Goal: Task Accomplishment & Management: Complete application form

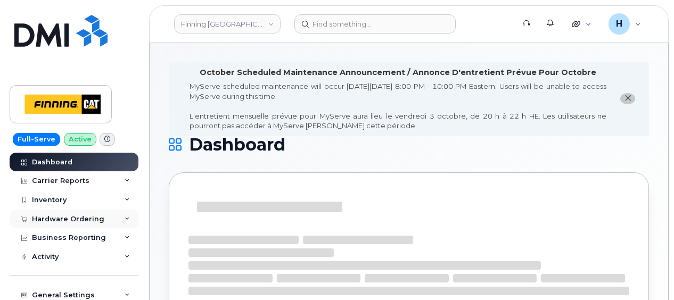
click at [52, 219] on div "Hardware Ordering" at bounding box center [68, 219] width 72 height 9
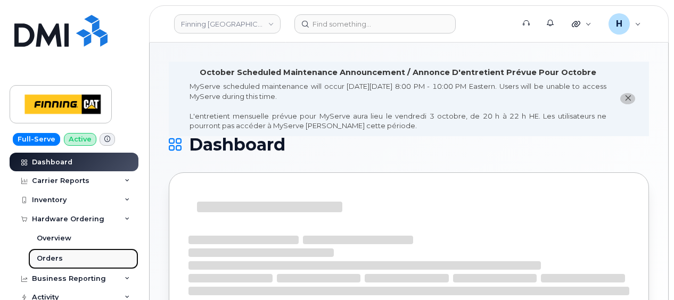
click at [45, 253] on link "Orders" at bounding box center [83, 258] width 110 height 20
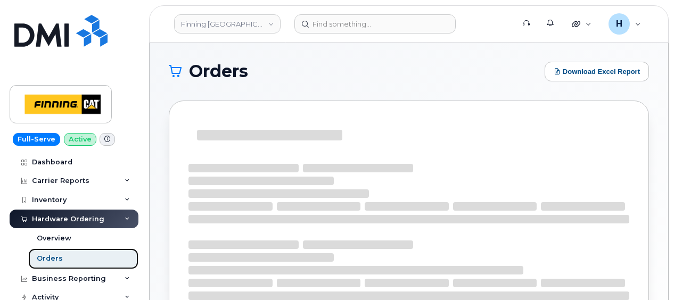
click at [44, 255] on div "Orders" at bounding box center [50, 259] width 26 height 10
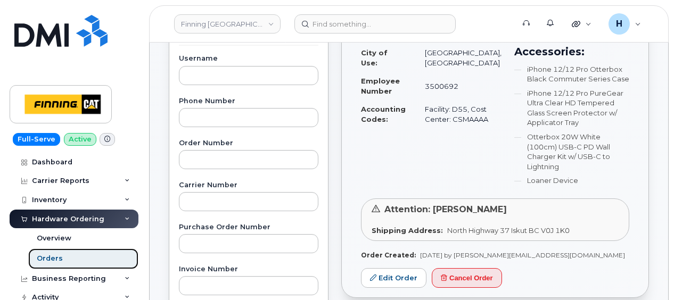
scroll to position [266, 0]
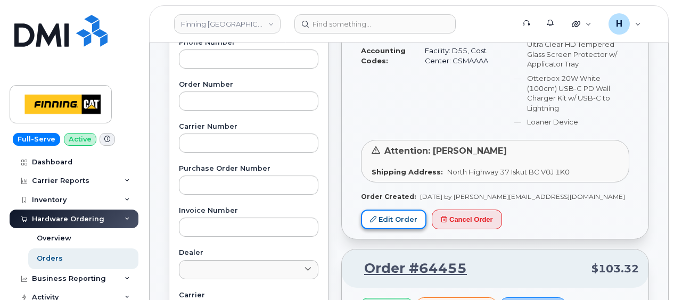
click at [379, 210] on link "Edit Order" at bounding box center [393, 220] width 65 height 20
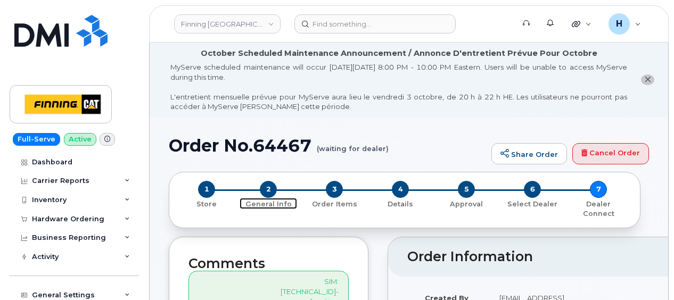
click at [272, 182] on span "2" at bounding box center [268, 189] width 17 height 17
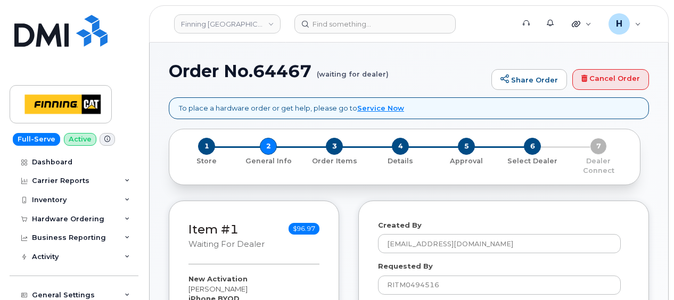
select select
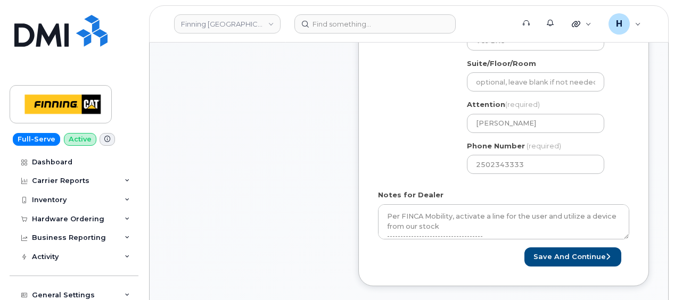
scroll to position [585, 0]
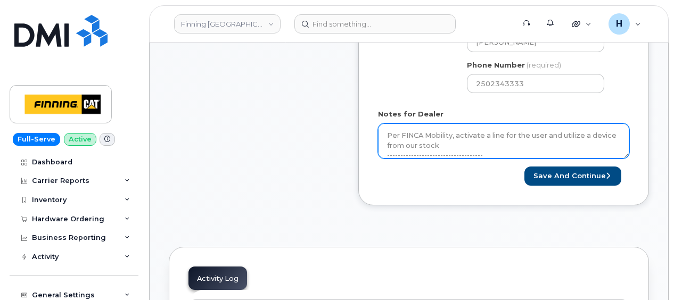
click at [461, 126] on textarea "Per FINCA Mobility, activate a line for the user and utilize a device from our …" at bounding box center [503, 140] width 251 height 35
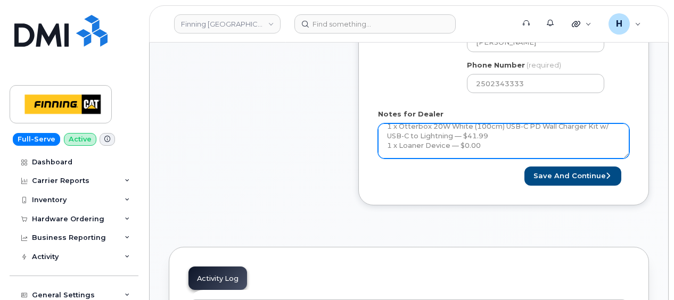
click at [492, 138] on textarea "Per FINCA Mobility, activate a line for the user and utilize a device from our …" at bounding box center [503, 140] width 251 height 35
paste textarea "335667588966"
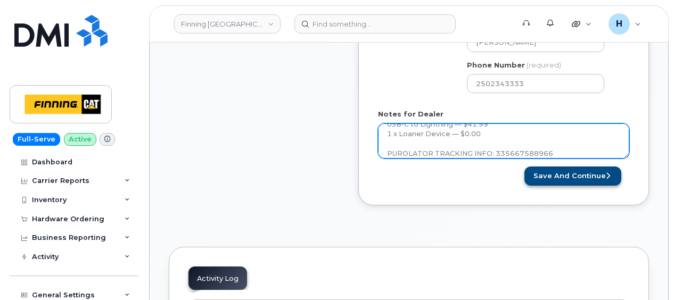
type textarea "Per FINCA Mobility, activate a line for the user and utilize a device from our …"
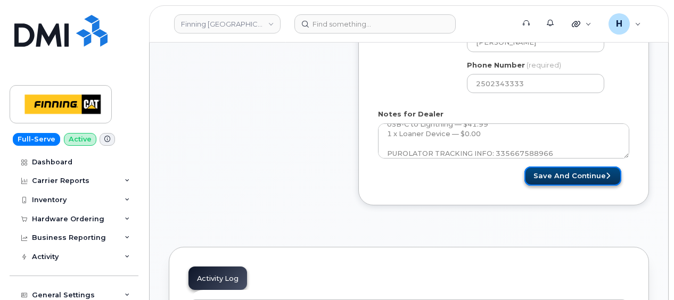
click at [582, 173] on button "Save and Continue" at bounding box center [572, 177] width 97 height 20
click at [580, 169] on div "Please wait..." at bounding box center [566, 177] width 126 height 20
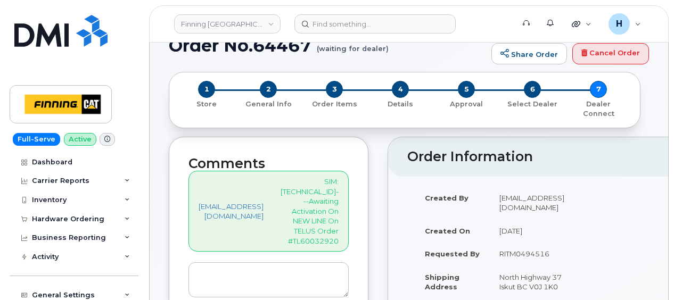
scroll to position [213, 0]
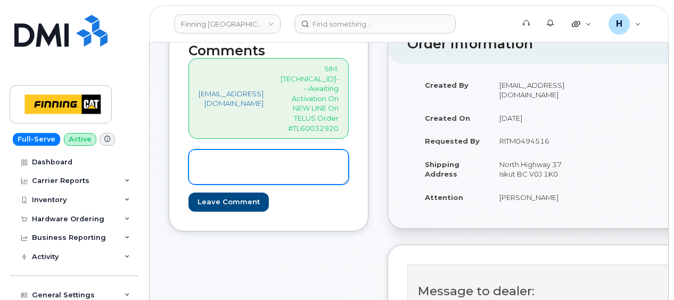
click at [286, 150] on textarea at bounding box center [268, 167] width 160 height 35
paste textarea "867) 687-3708"
click at [281, 150] on textarea "SIM Active on Line: 867) 687-3708" at bounding box center [268, 167] width 160 height 35
drag, startPoint x: 321, startPoint y: 130, endPoint x: 192, endPoint y: 130, distance: 129.3
click at [192, 150] on textarea "SIM Active on Line: [PHONE_NUMBER]" at bounding box center [268, 167] width 160 height 35
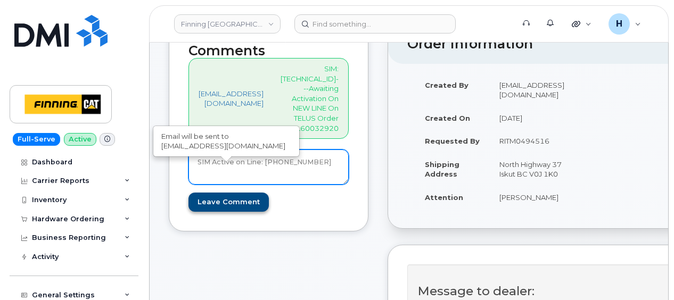
type textarea "SIM Active on Line: [PHONE_NUMBER]"
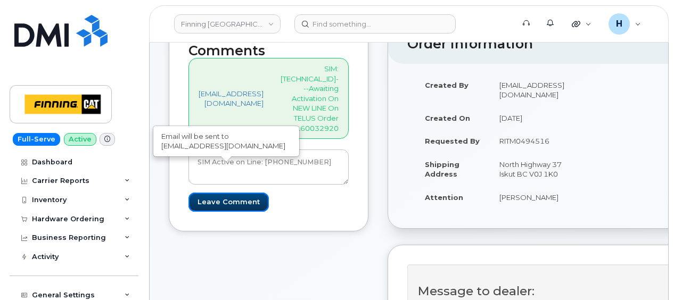
drag, startPoint x: 202, startPoint y: 170, endPoint x: 112, endPoint y: 7, distance: 186.3
click at [202, 193] on input "Leave Comment" at bounding box center [228, 203] width 80 height 20
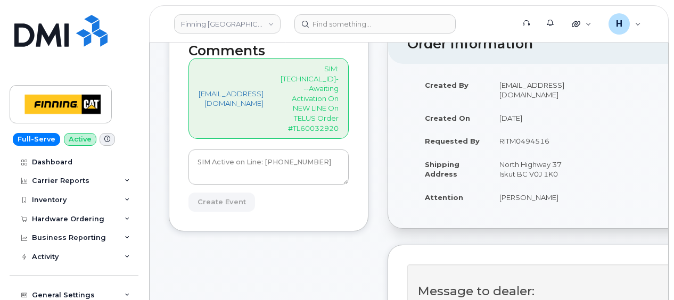
type input "Create Event"
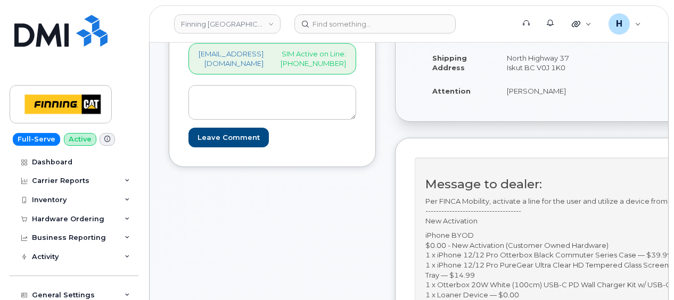
scroll to position [479, 0]
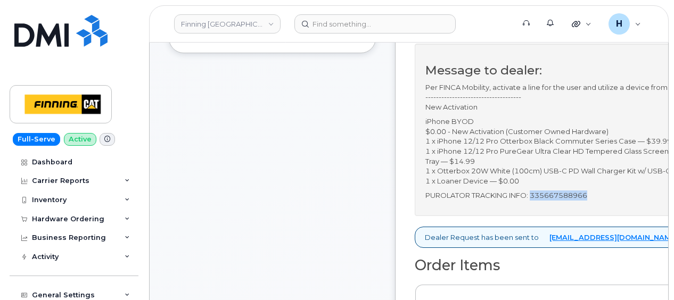
drag, startPoint x: 565, startPoint y: 171, endPoint x: 640, endPoint y: 171, distance: 75.0
click at [640, 190] on p "PUROLATOR TRACKING INFO: 335667588966" at bounding box center [589, 195] width 329 height 10
copy p "335667588966"
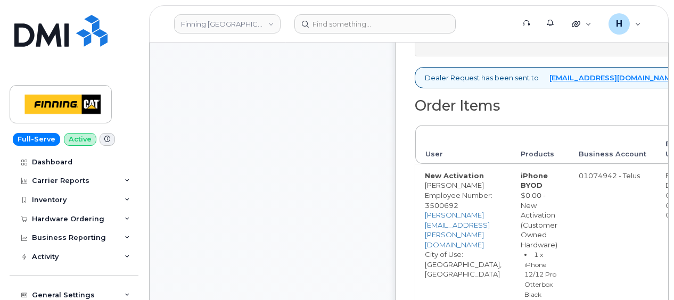
copy p "335667588966"
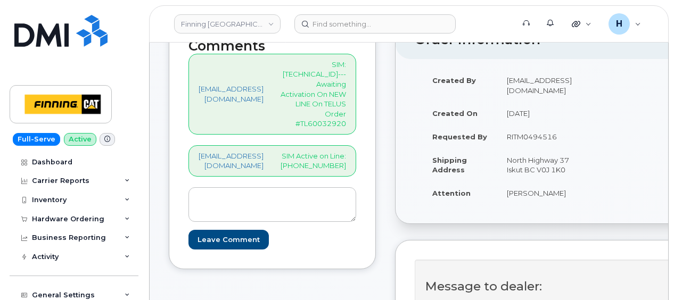
scroll to position [160, 0]
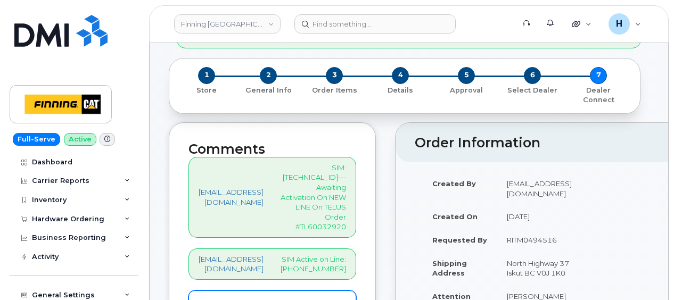
paste textarea "S/N: FFMKG0MY0F00 [iPhone 12 (#1579)] IMEI: 353905997153963"
type textarea "S/N: FFMKG0MY0F00 [iPhone 12 (#1579)] IMEI: [TECHNICAL_ID]"
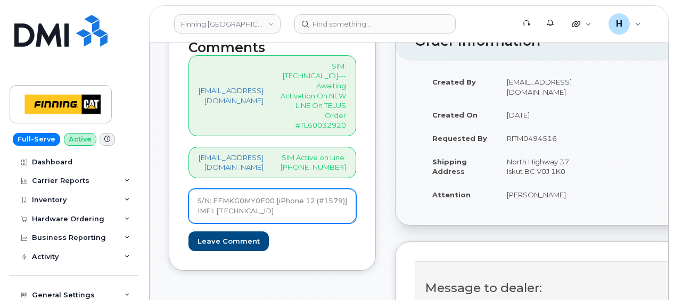
scroll to position [319, 0]
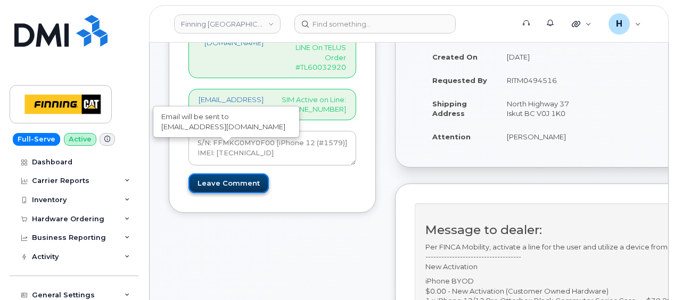
click at [221, 173] on input "Leave Comment" at bounding box center [228, 183] width 80 height 20
type input "Create Event"
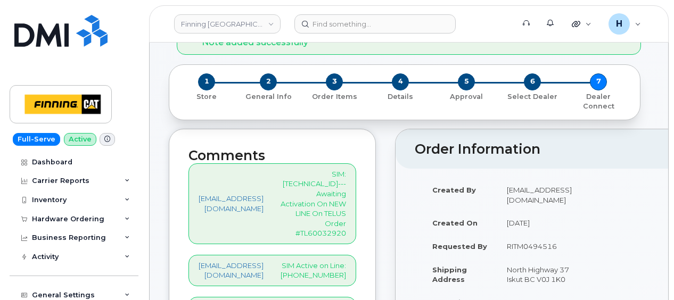
scroll to position [213, 0]
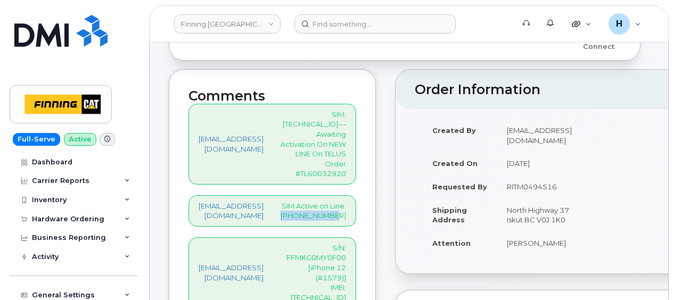
drag, startPoint x: 364, startPoint y: 176, endPoint x: 381, endPoint y: 187, distance: 20.4
click at [356, 195] on div "[EMAIL_ADDRESS][DOMAIN_NAME] SIM Active on Line: [PHONE_NUMBER]" at bounding box center [272, 210] width 168 height 31
copy p "[PHONE_NUMBER]"
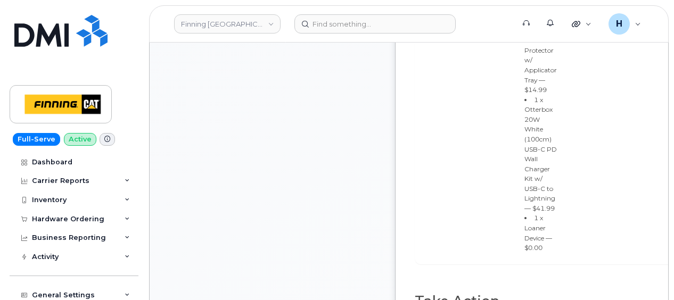
scroll to position [1224, 0]
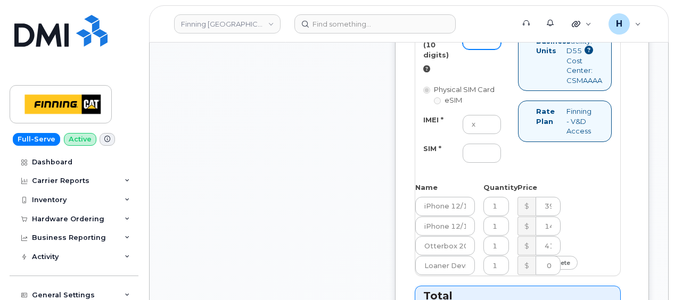
scroll to position [1117, 0]
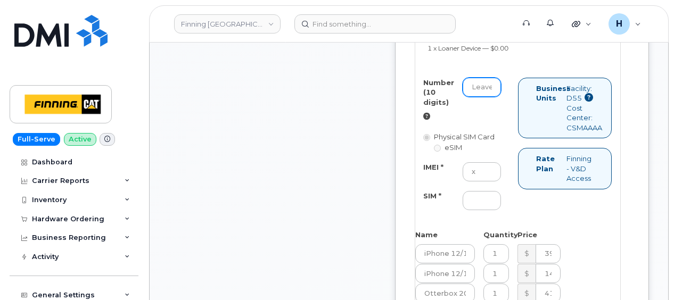
click at [501, 97] on input "Number (10 digits)" at bounding box center [481, 87] width 39 height 19
paste input "[PHONE_NUMBER]"
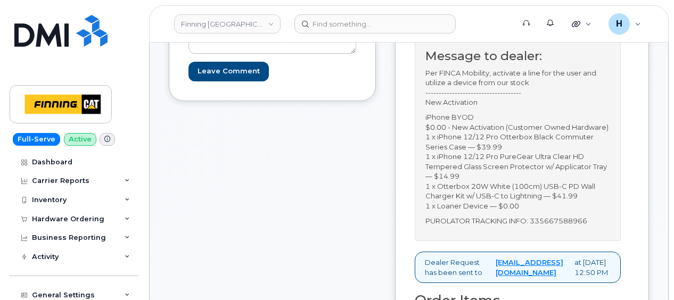
scroll to position [319, 0]
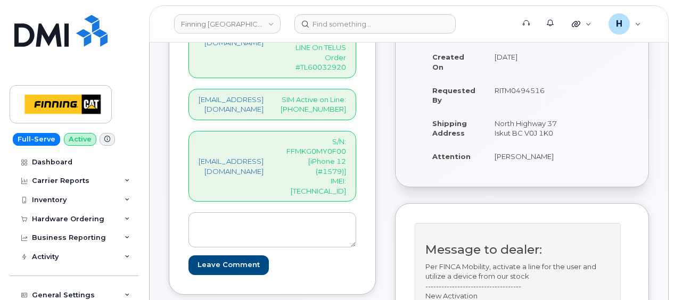
type input "8676873708"
click at [346, 137] on p "S/N: FFMKG0MY0F00 [iPhone 12 (#1579)] IMEI: [TECHNICAL_ID]" at bounding box center [312, 166] width 65 height 59
copy p "353905997153963"
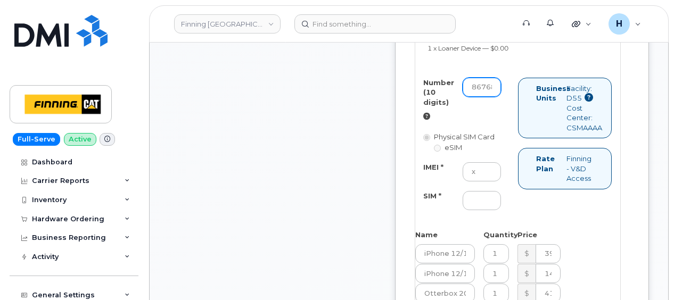
scroll to position [1224, 0]
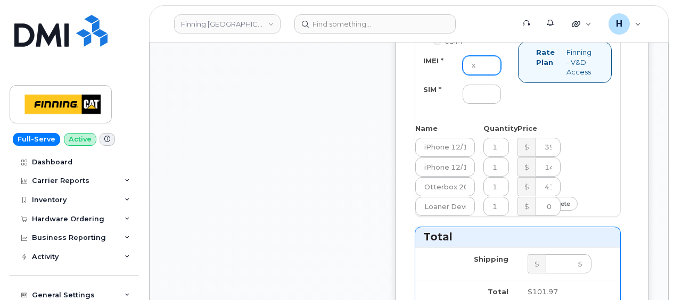
click at [501, 75] on input "x" at bounding box center [481, 65] width 39 height 19
paste input "353905997153963"
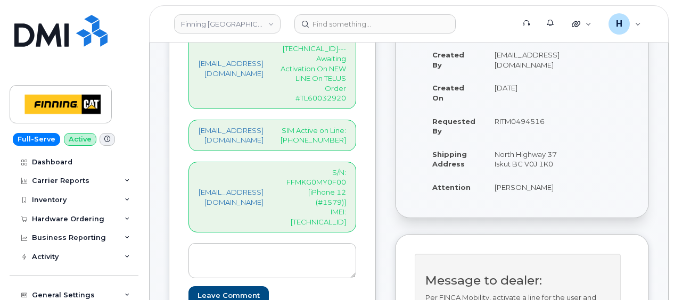
scroll to position [266, 0]
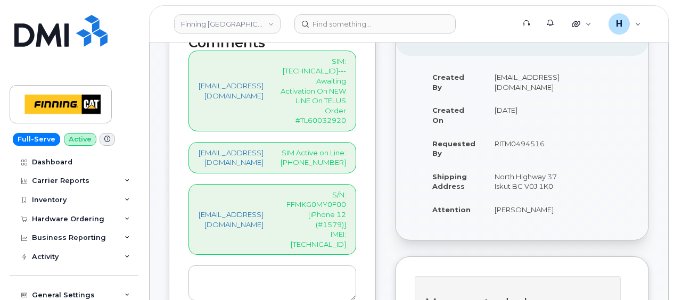
type input "353905997153963"
click at [346, 65] on p "SIM: [TECHNICAL_ID]---Awaiting Activation On NEW LINE On TELUS Order #TL60032920" at bounding box center [312, 90] width 65 height 69
drag, startPoint x: 351, startPoint y: 65, endPoint x: 333, endPoint y: 61, distance: 18.1
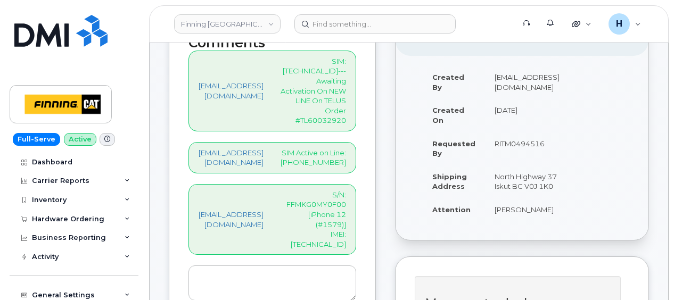
click at [333, 61] on p "SIM: [TECHNICAL_ID]---Awaiting Activation On NEW LINE On TELUS Order #TL60032920" at bounding box center [312, 90] width 65 height 69
copy p "[TECHNICAL_ID]"
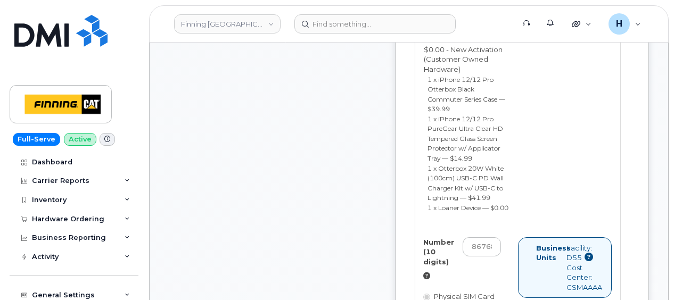
scroll to position [1171, 0]
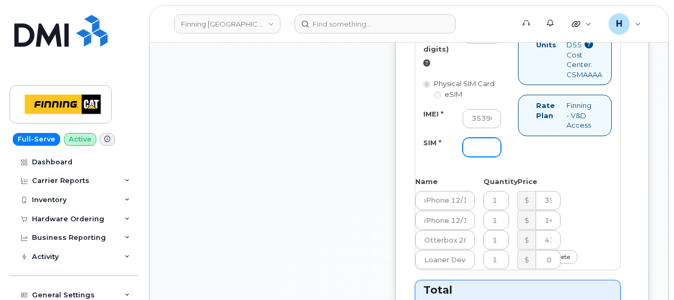
click at [501, 157] on input "SIM *" at bounding box center [481, 147] width 39 height 19
paste input "[TECHNICAL_ID]"
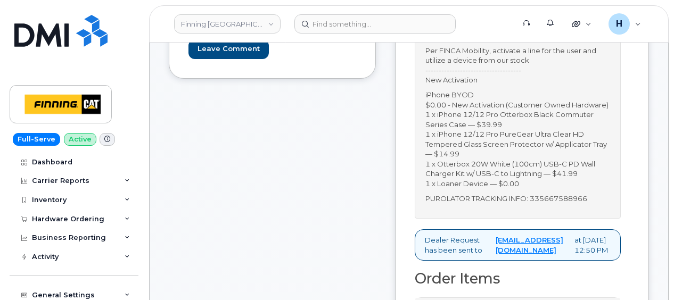
scroll to position [532, 0]
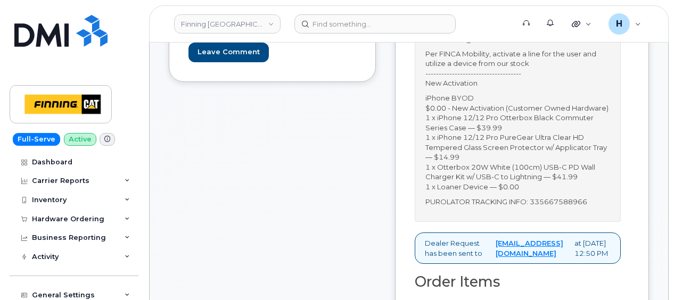
type input "[TECHNICAL_ID]"
drag, startPoint x: 520, startPoint y: 217, endPoint x: 450, endPoint y: 217, distance: 69.7
click at [450, 217] on div "Message to dealer: Per FINCA Mobility, activate a line for the user and utilize…" at bounding box center [517, 116] width 206 height 212
copy p "335667588966"
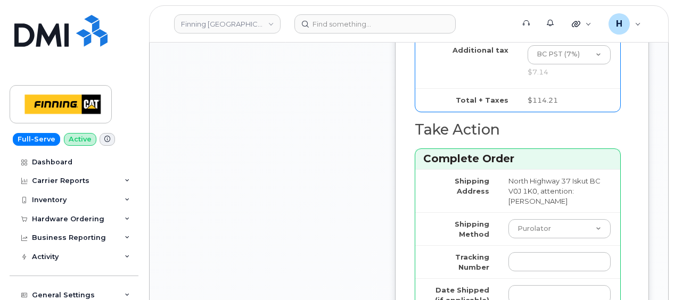
scroll to position [1596, 0]
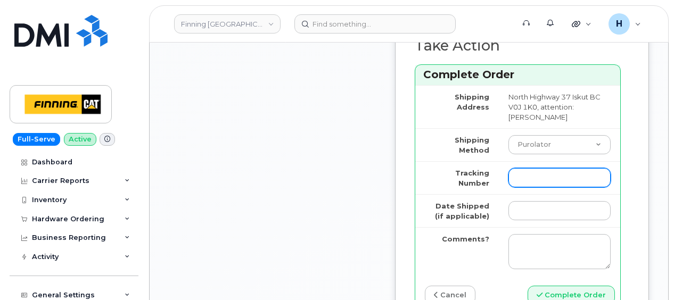
click at [558, 187] on input "Tracking Number" at bounding box center [559, 177] width 102 height 19
paste input "335667588966"
type input "335667588966"
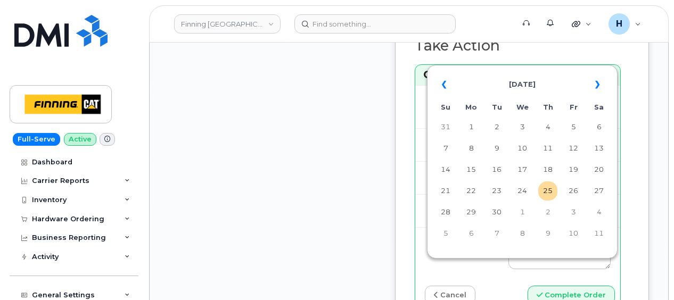
click at [556, 220] on input "Date Shipped (if applicable)" at bounding box center [559, 210] width 102 height 19
click at [547, 192] on td "25" at bounding box center [547, 190] width 19 height 19
type input "[DATE]"
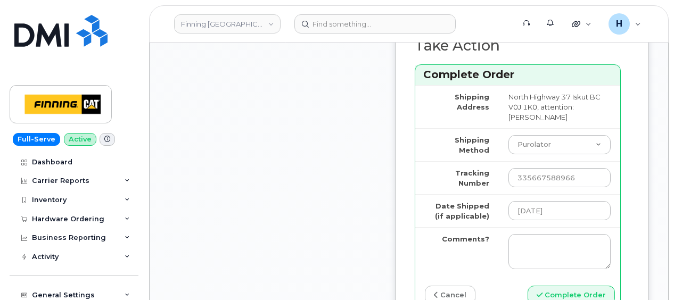
scroll to position [1862, 0]
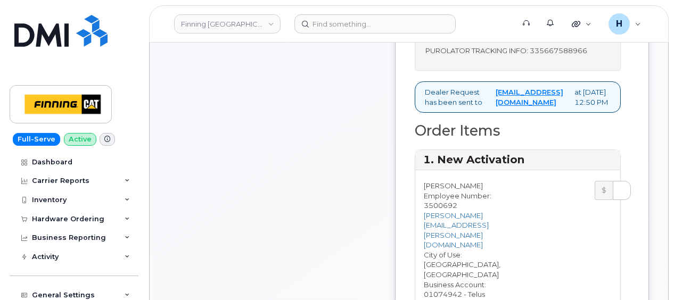
scroll to position [585, 0]
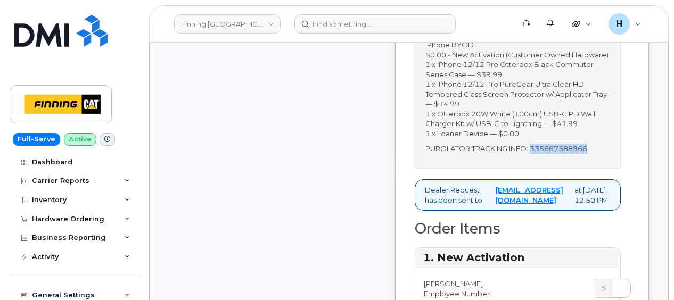
drag, startPoint x: 517, startPoint y: 165, endPoint x: 446, endPoint y: 165, distance: 70.8
copy p "335667588966"
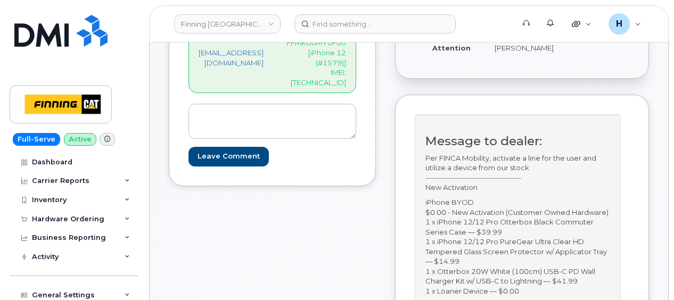
scroll to position [426, 0]
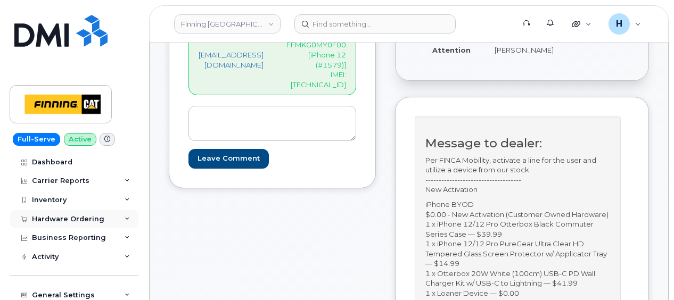
click at [57, 222] on div "Hardware Ordering" at bounding box center [74, 219] width 129 height 19
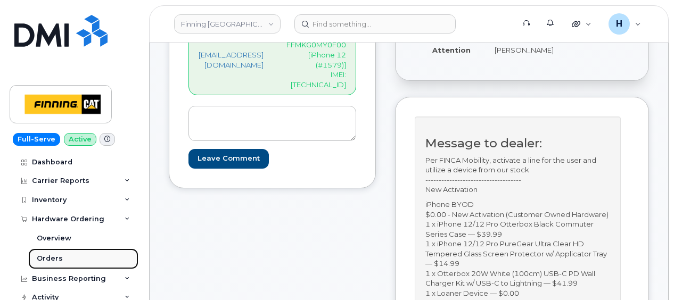
click at [41, 254] on div "Orders" at bounding box center [50, 259] width 26 height 10
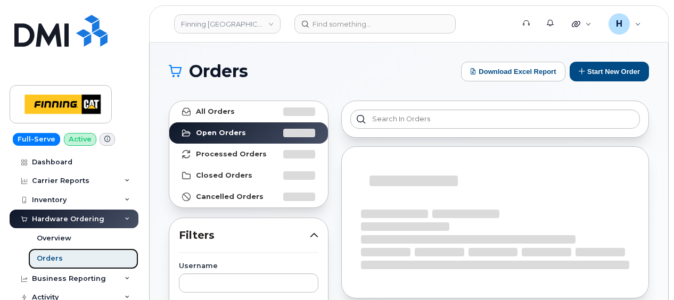
click at [41, 254] on div "Orders" at bounding box center [50, 259] width 26 height 10
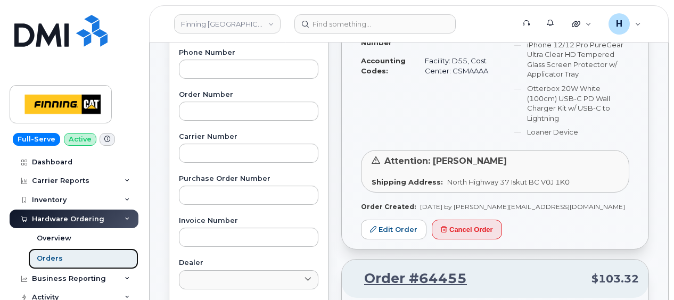
scroll to position [266, 0]
